Goal: Task Accomplishment & Management: Manage account settings

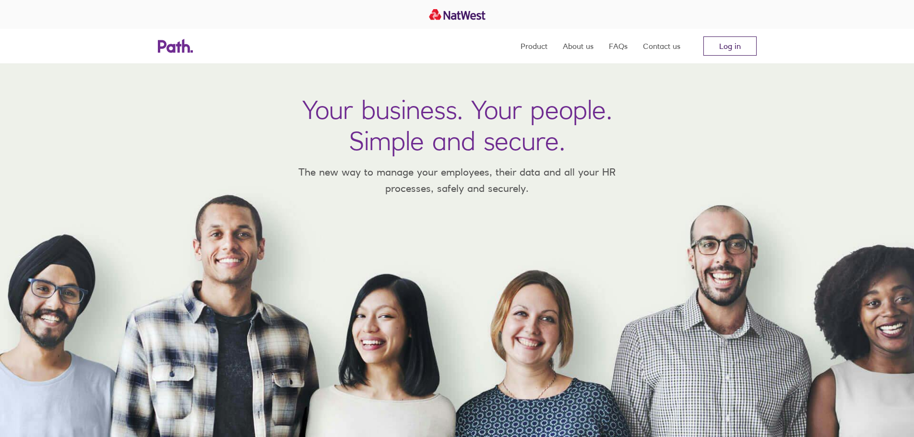
click at [709, 42] on link "Log in" at bounding box center [730, 45] width 53 height 19
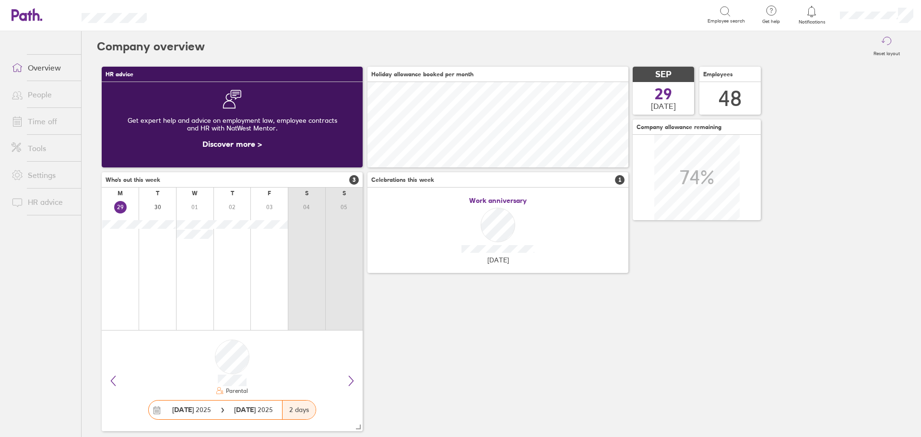
scroll to position [85, 261]
click at [36, 96] on link "People" at bounding box center [42, 94] width 77 height 19
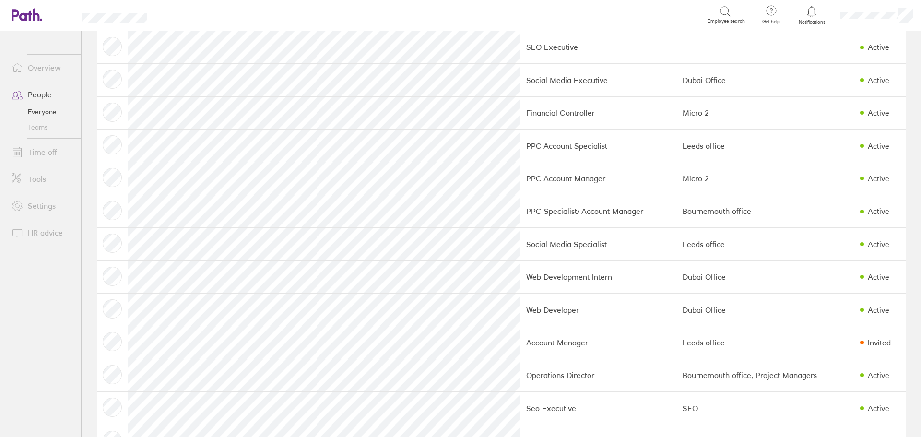
scroll to position [480, 0]
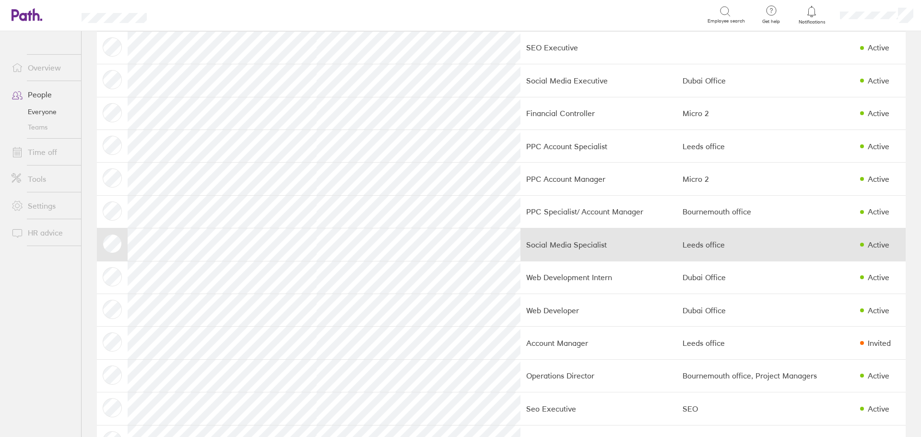
click at [761, 243] on td "Leeds office" at bounding box center [766, 244] width 178 height 33
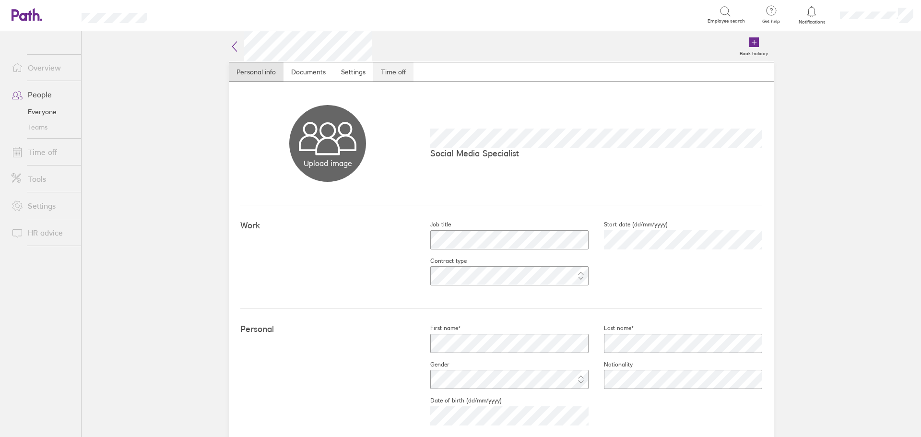
click at [392, 73] on link "Time off" at bounding box center [393, 71] width 40 height 19
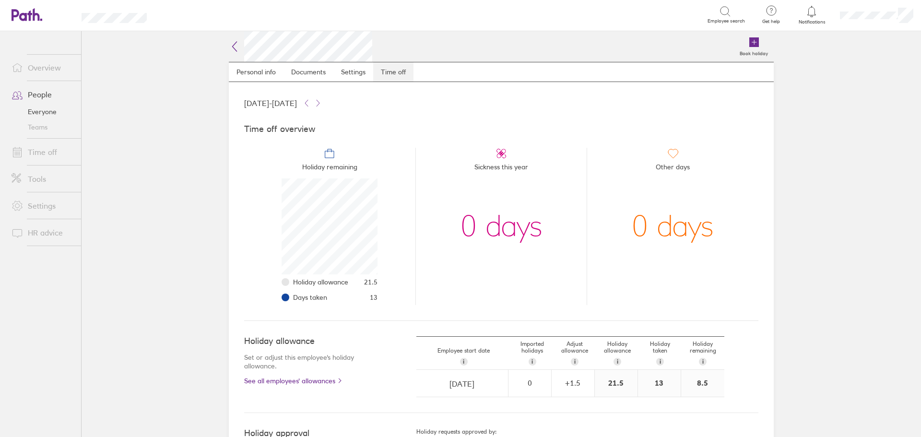
scroll to position [96, 96]
click at [346, 68] on link "Settings" at bounding box center [354, 71] width 40 height 19
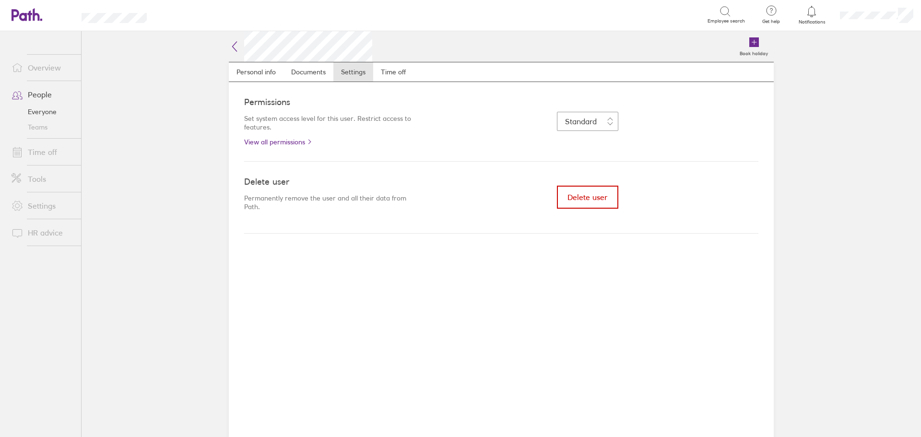
click at [564, 193] on button "Delete user" at bounding box center [587, 197] width 61 height 23
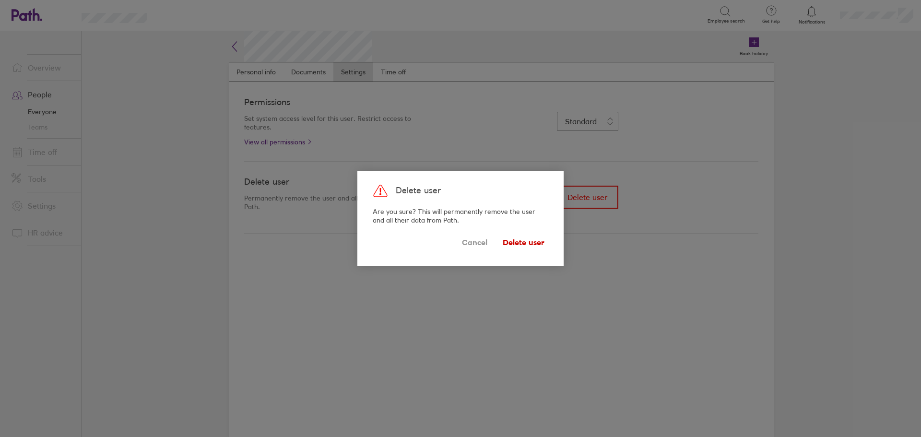
click at [528, 245] on span "Delete user" at bounding box center [524, 242] width 42 height 15
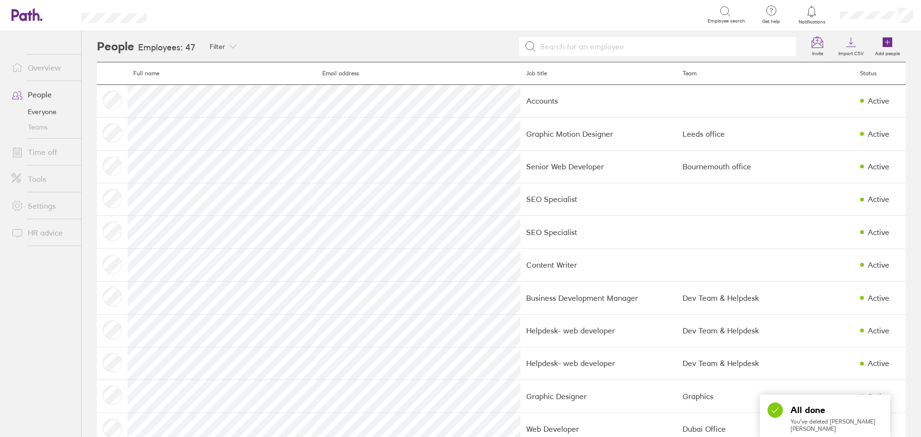
click at [521, 240] on td "SEO Specialist" at bounding box center [599, 232] width 156 height 33
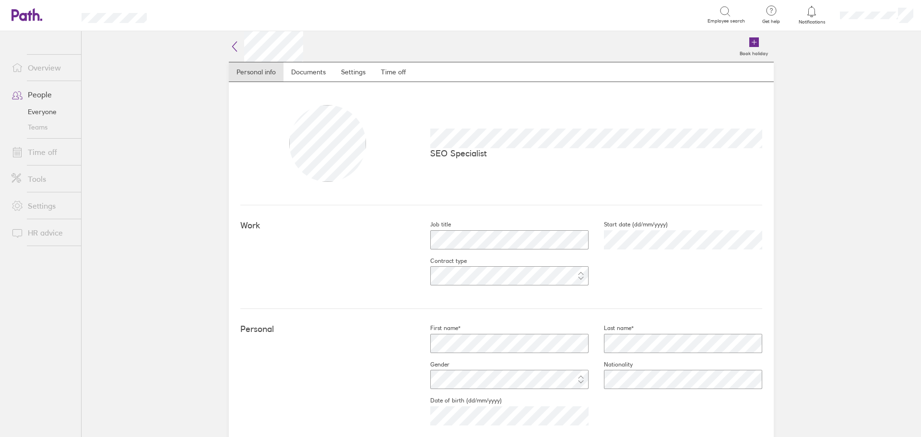
click at [42, 94] on link "People" at bounding box center [42, 94] width 77 height 19
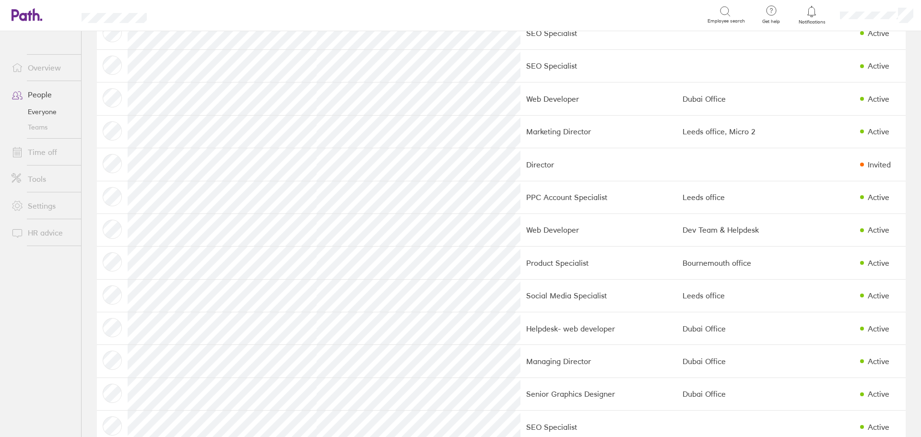
scroll to position [912, 0]
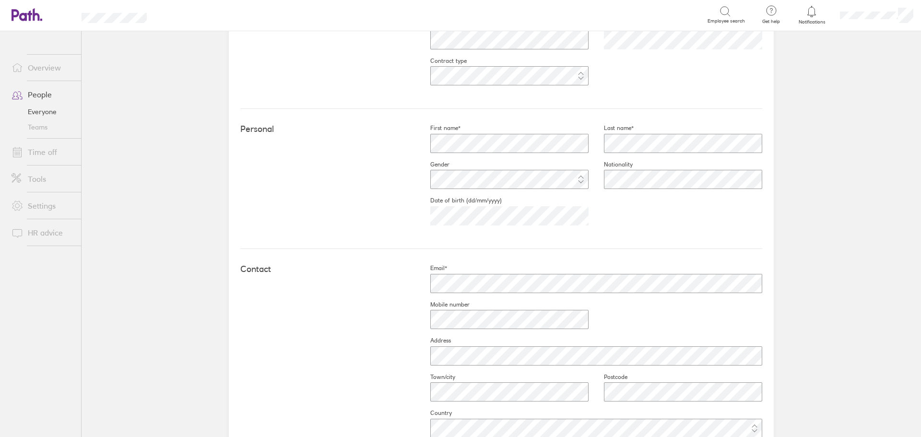
scroll to position [240, 0]
